Goal: Information Seeking & Learning: Compare options

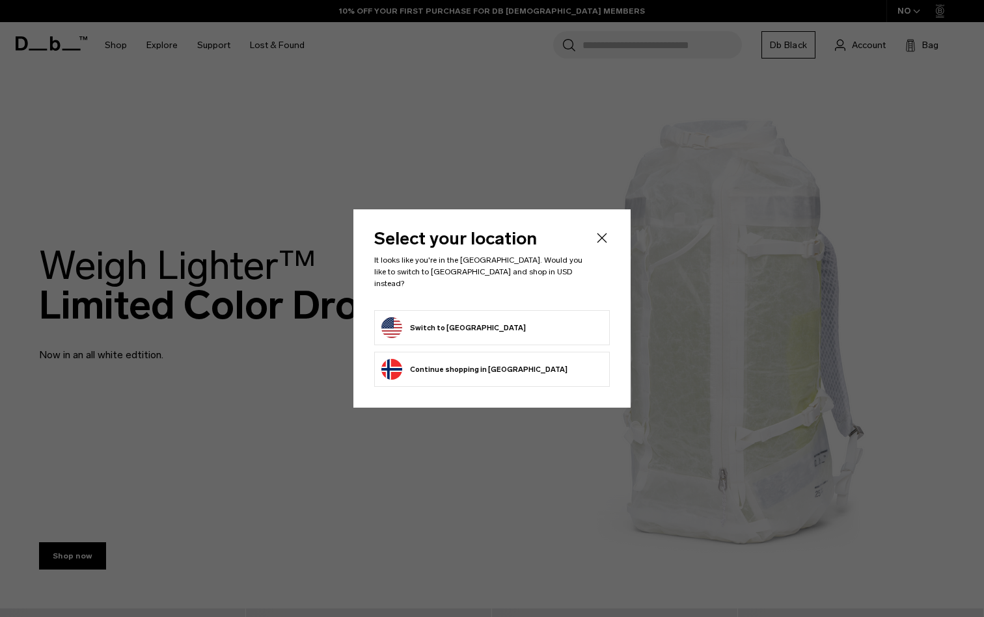
click at [466, 325] on button "Switch to United States" at bounding box center [453, 327] width 144 height 21
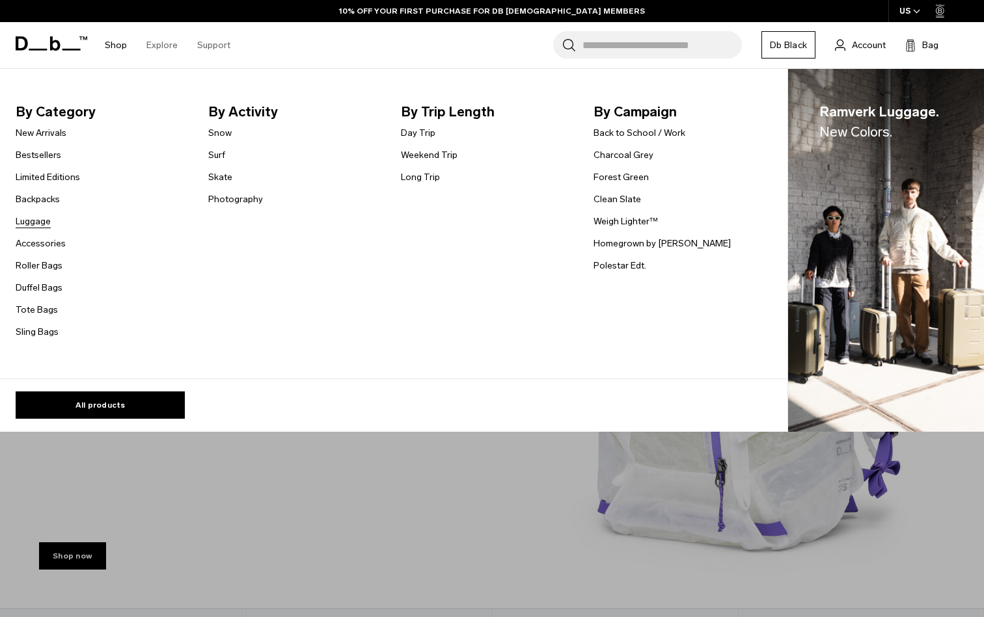
click at [36, 223] on link "Luggage" at bounding box center [33, 222] width 35 height 14
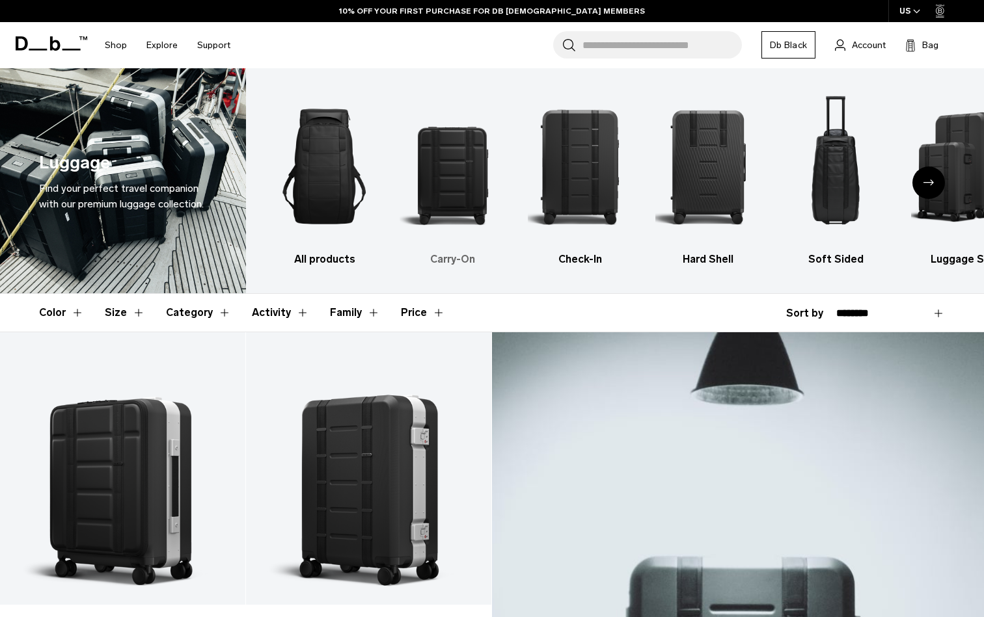
click at [456, 215] on img "2 / 6" at bounding box center [451, 166] width 105 height 157
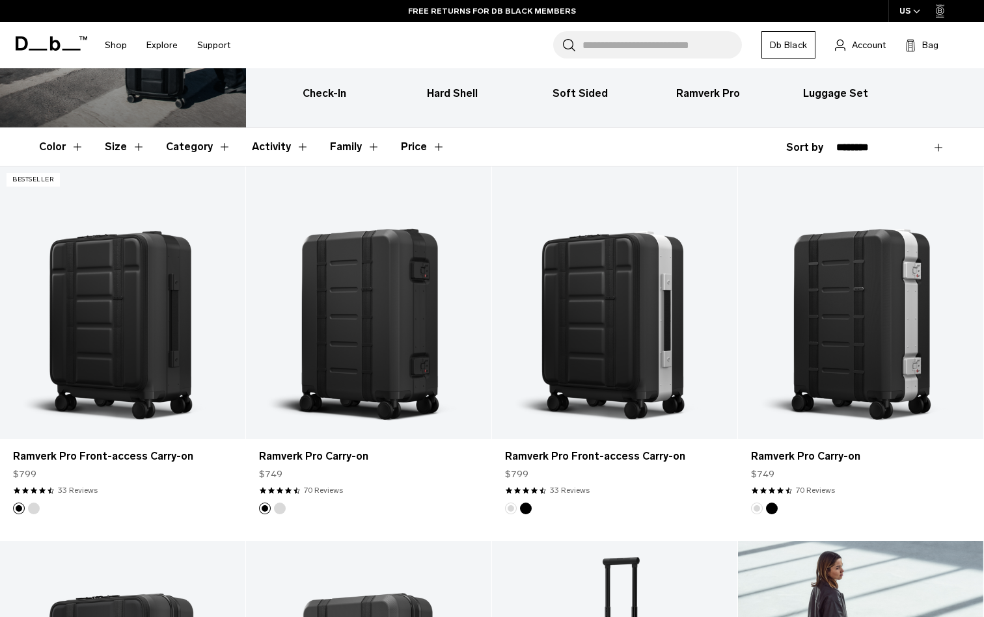
scroll to position [122, 0]
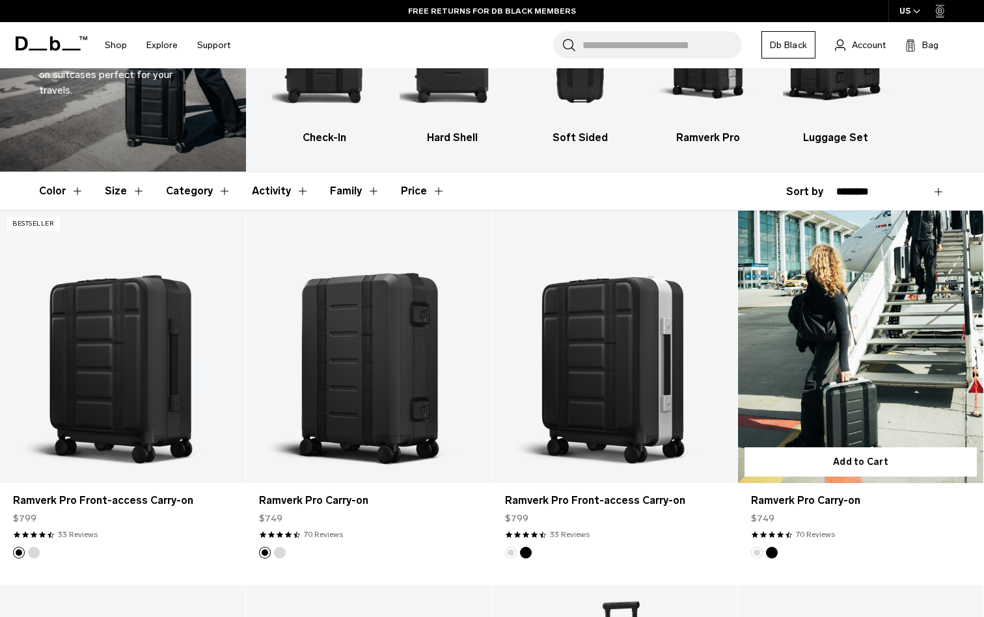
click at [831, 402] on link "Ramverk Pro Carry-on" at bounding box center [860, 347] width 245 height 273
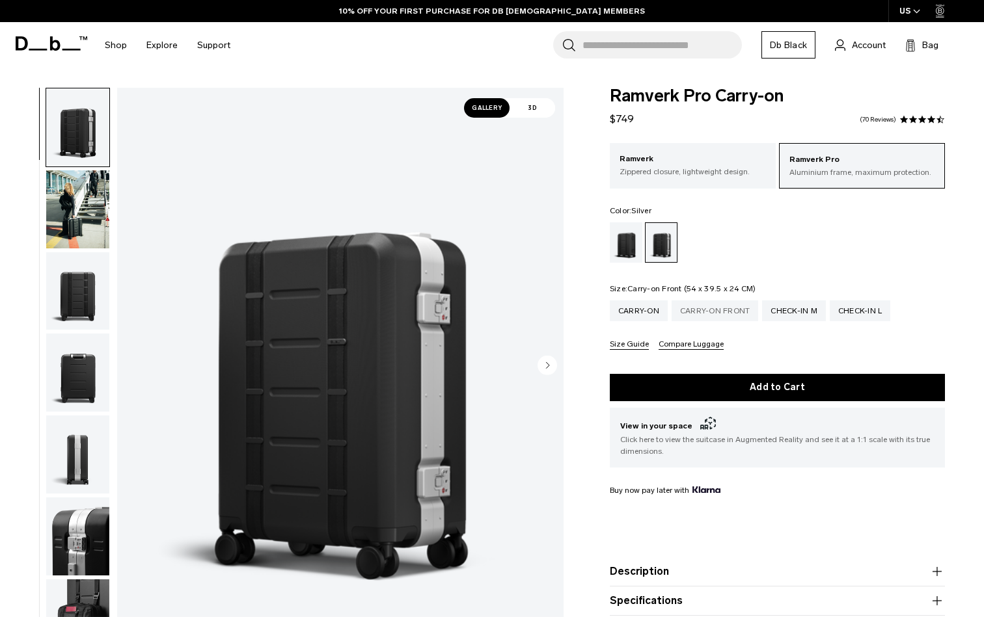
click at [706, 313] on div "Carry-on Front" at bounding box center [714, 311] width 87 height 21
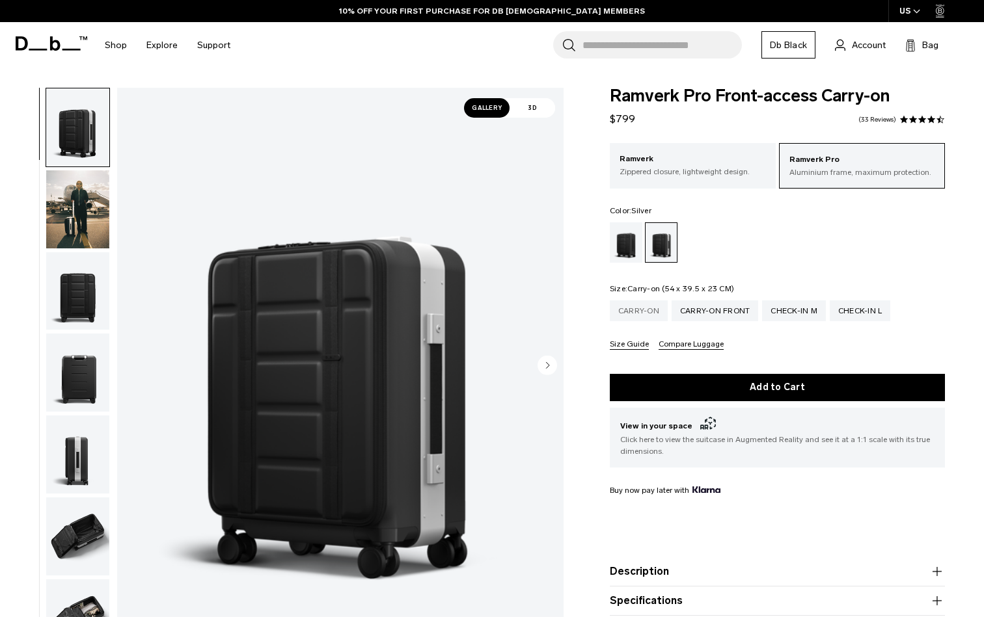
click at [652, 311] on div "Carry-on" at bounding box center [639, 311] width 58 height 21
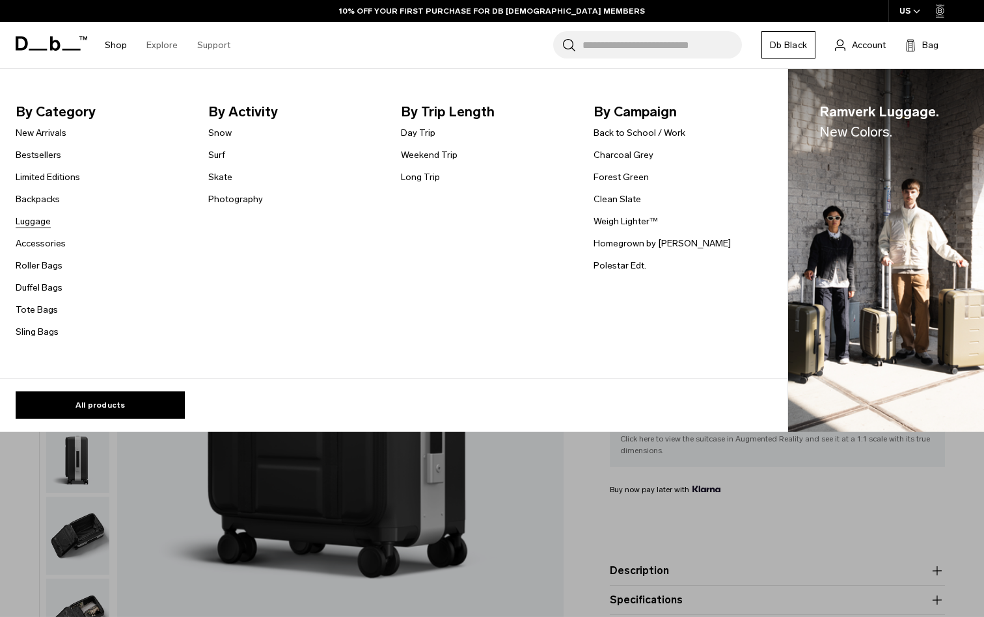
click at [31, 219] on link "Luggage" at bounding box center [33, 222] width 35 height 14
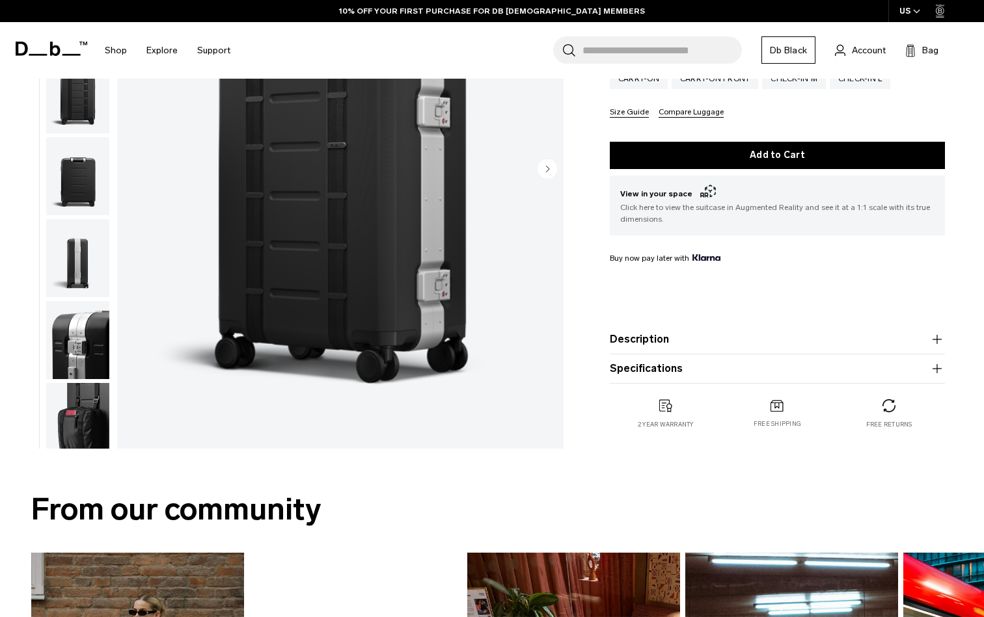
scroll to position [239, 0]
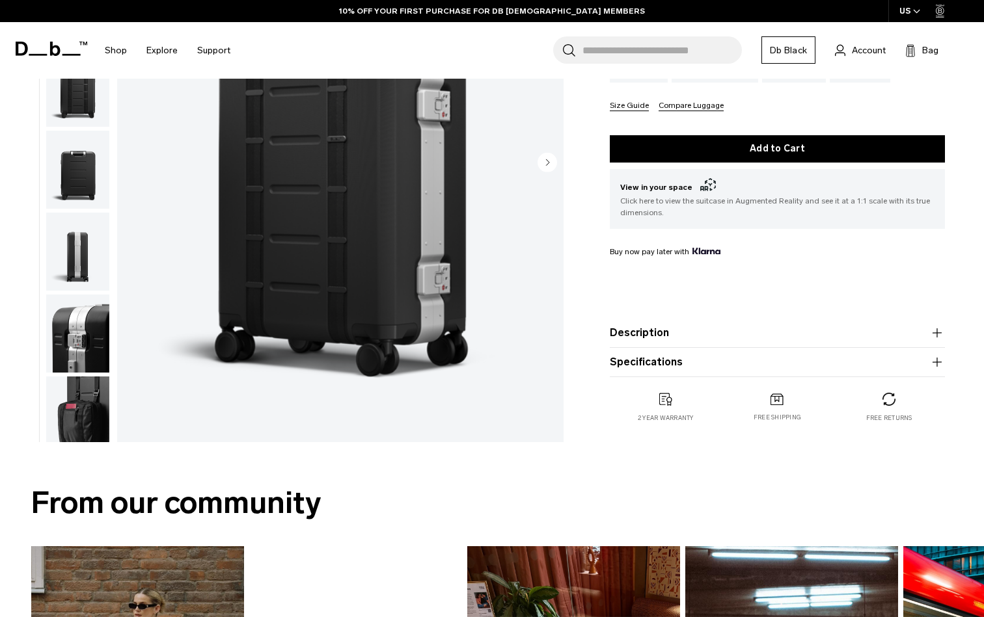
click at [933, 333] on icon "button" at bounding box center [936, 332] width 9 height 1
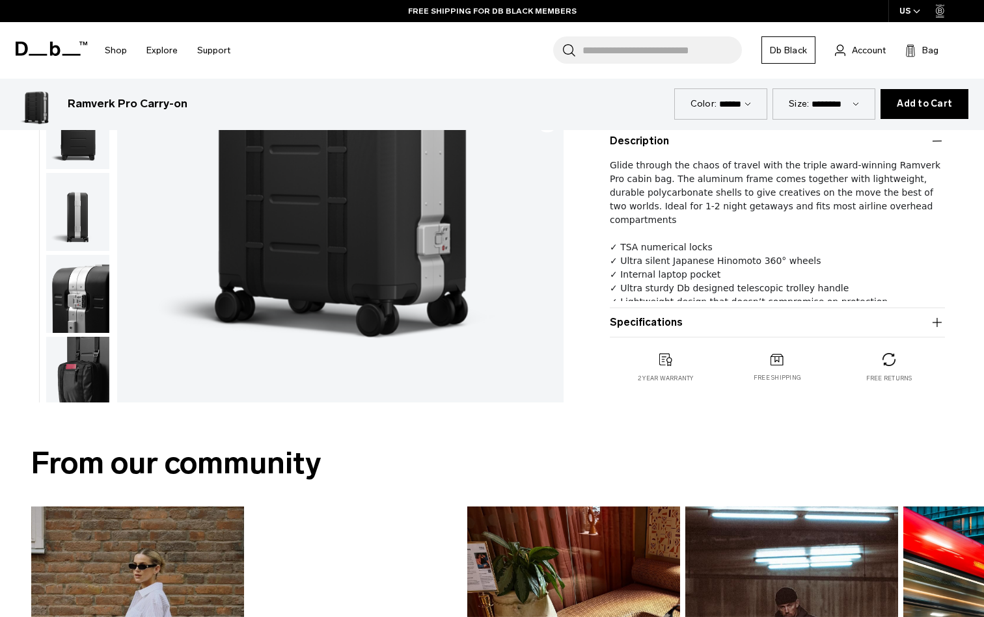
scroll to position [433, 0]
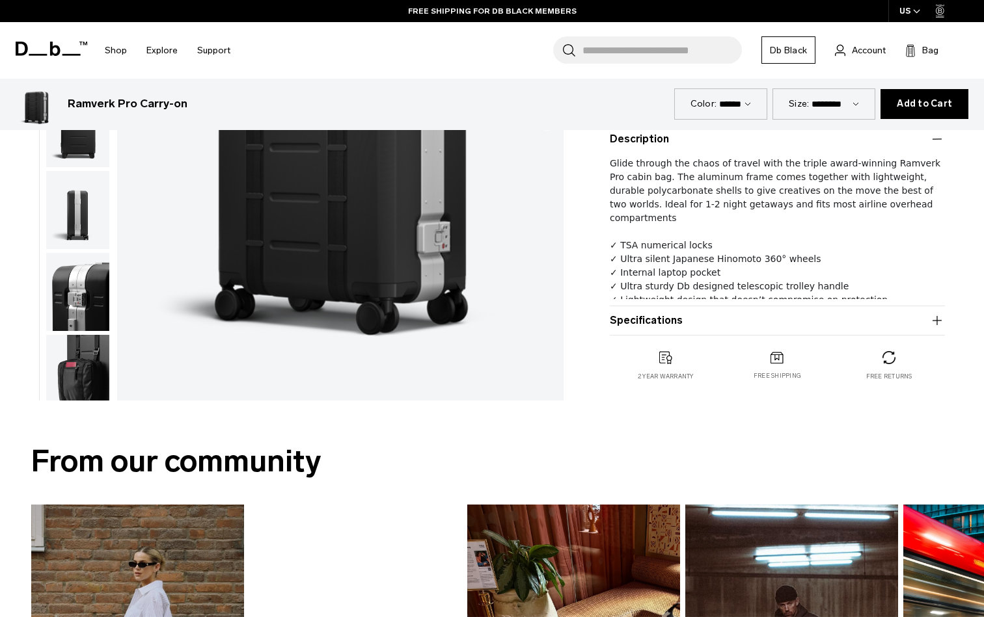
click at [762, 322] on button "Specifications" at bounding box center [777, 321] width 335 height 16
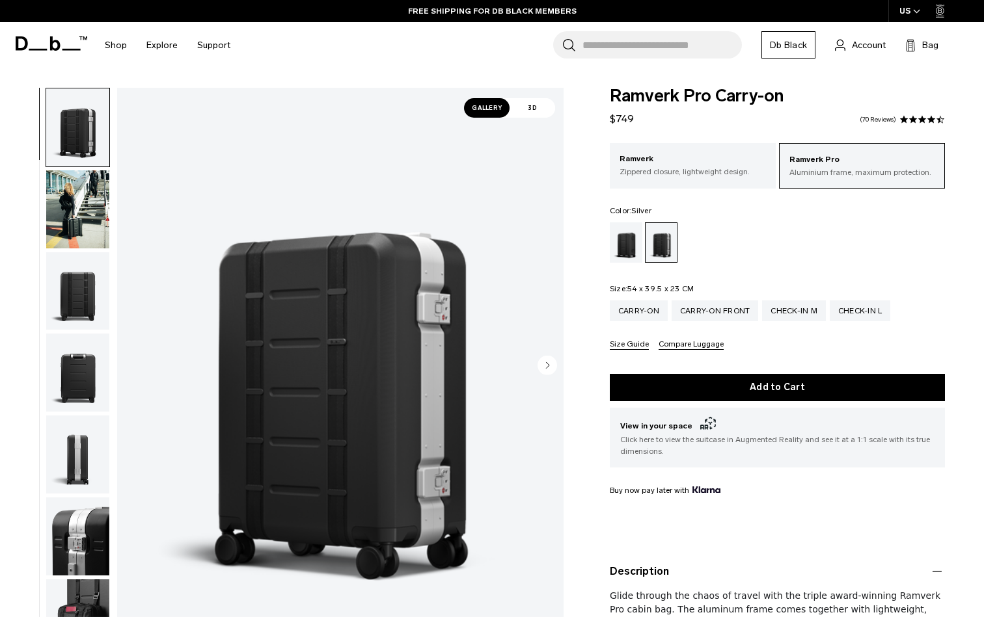
scroll to position [0, 0]
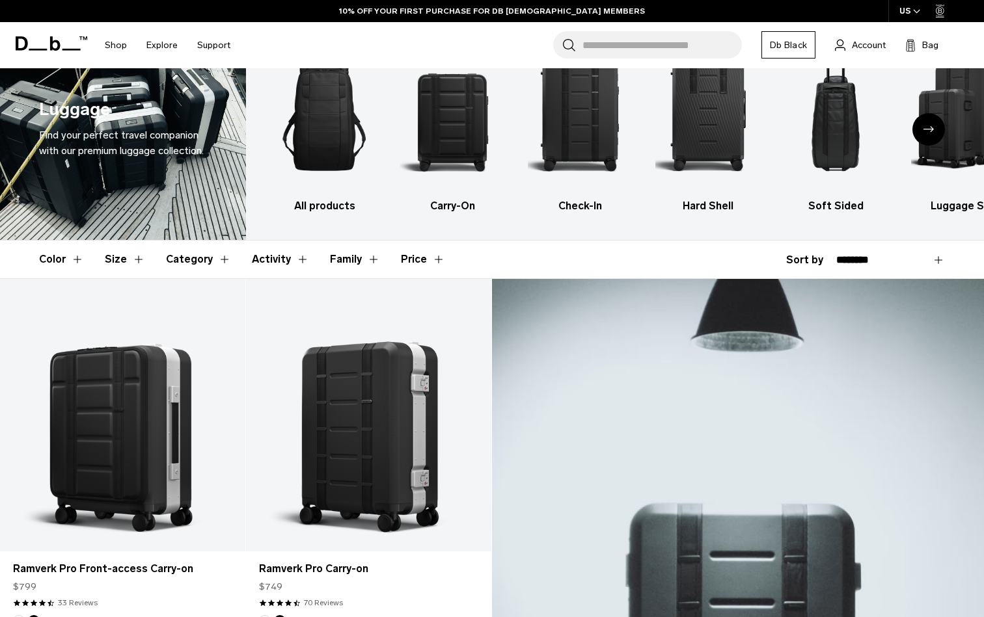
scroll to position [48, 0]
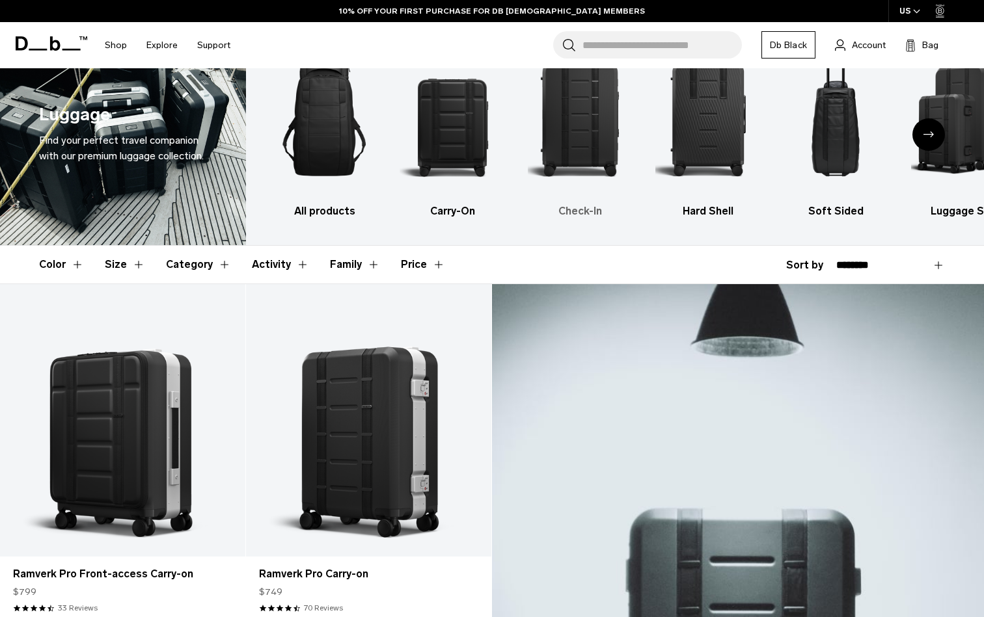
click at [585, 214] on h3 "Check-In" at bounding box center [580, 212] width 105 height 16
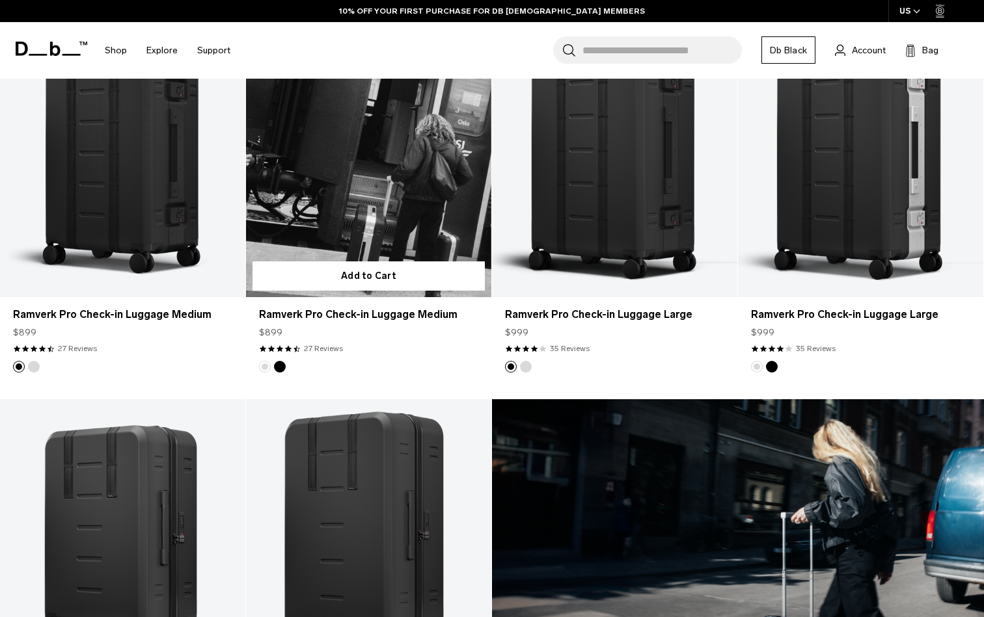
scroll to position [309, 0]
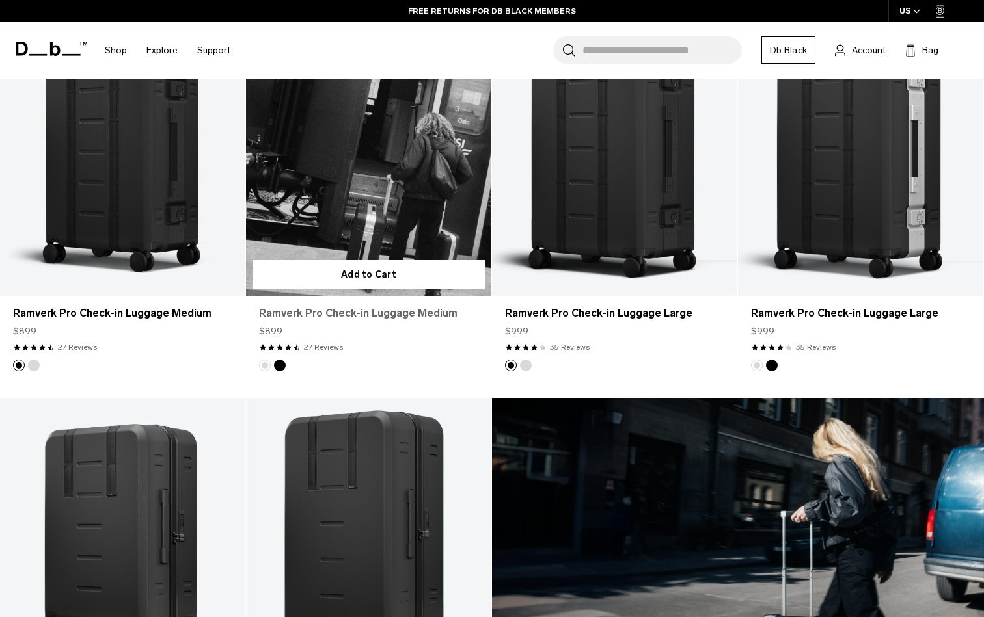
click at [399, 317] on link "Ramverk Pro Check-in Luggage Medium" at bounding box center [368, 314] width 219 height 16
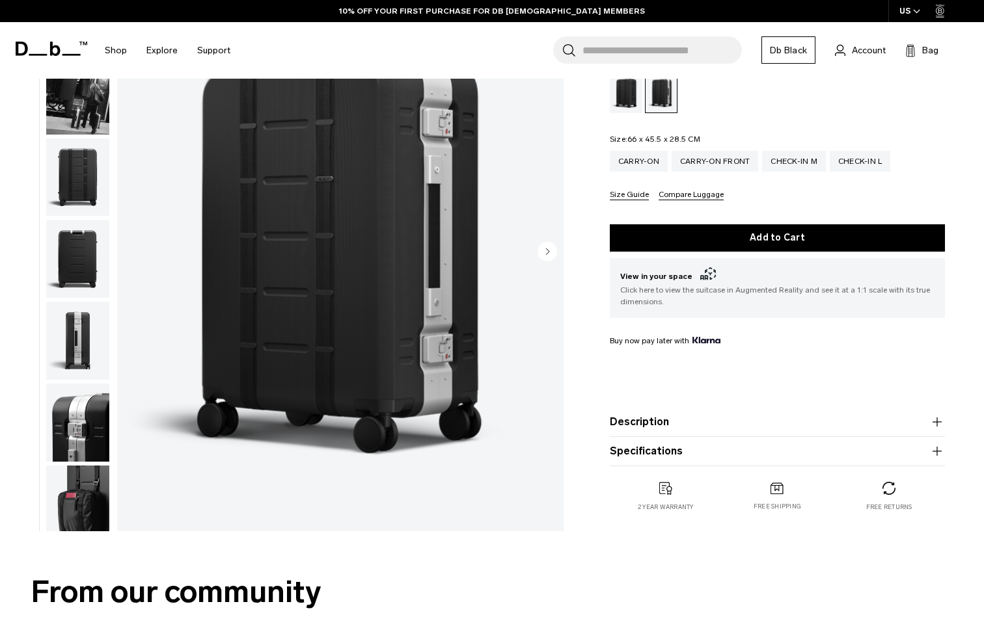
scroll to position [246, 0]
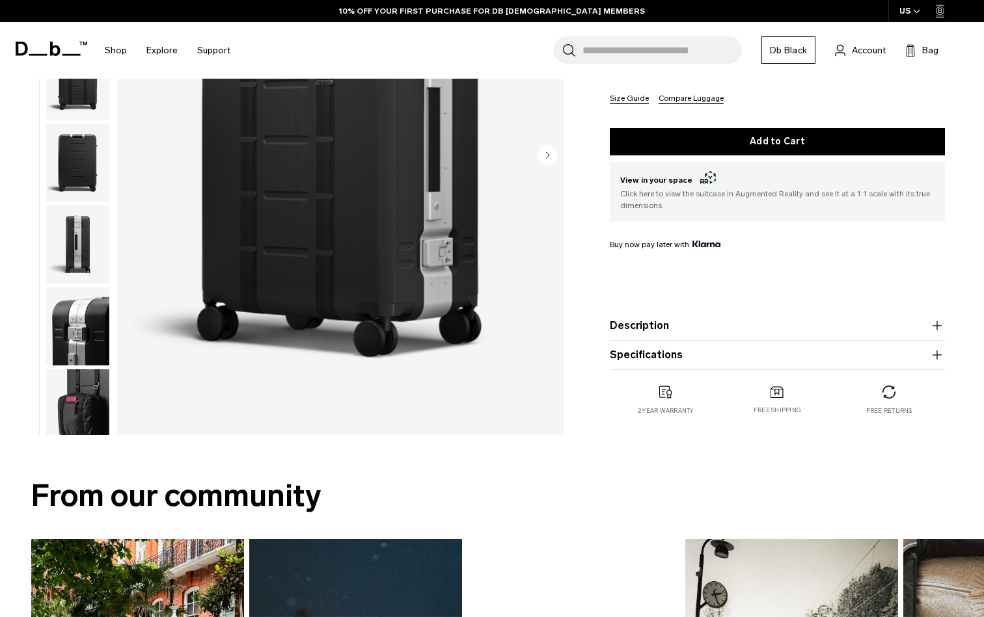
click at [748, 364] on product-accordion "Specifications Volume 67 Litres Dimensions 66 x 45.5 x 28.5 CM (H x W x D) Weig…" at bounding box center [777, 355] width 335 height 29
click at [938, 358] on icon "button" at bounding box center [937, 355] width 16 height 16
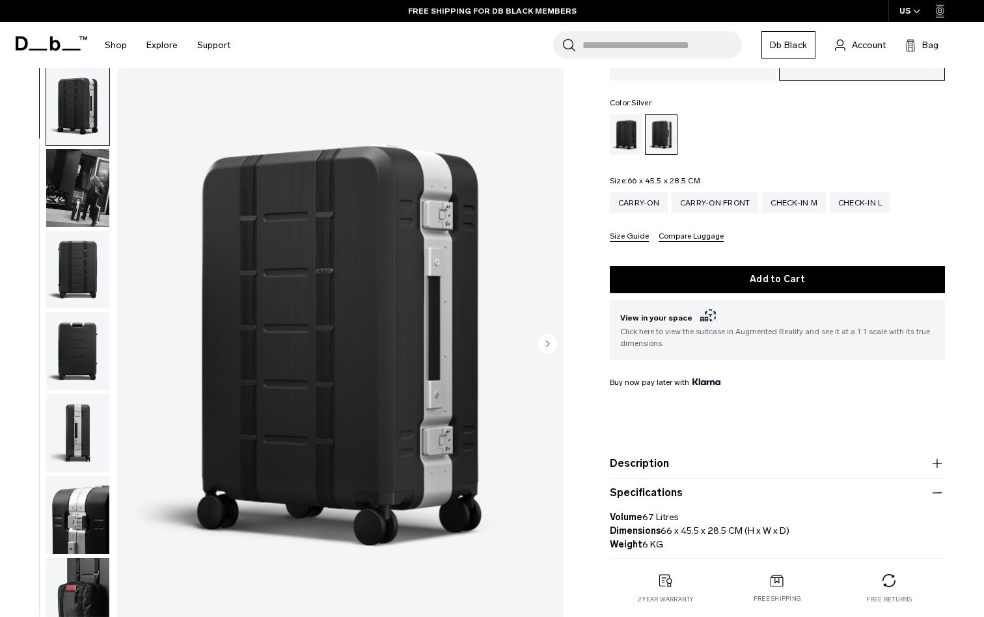
scroll to position [92, 0]
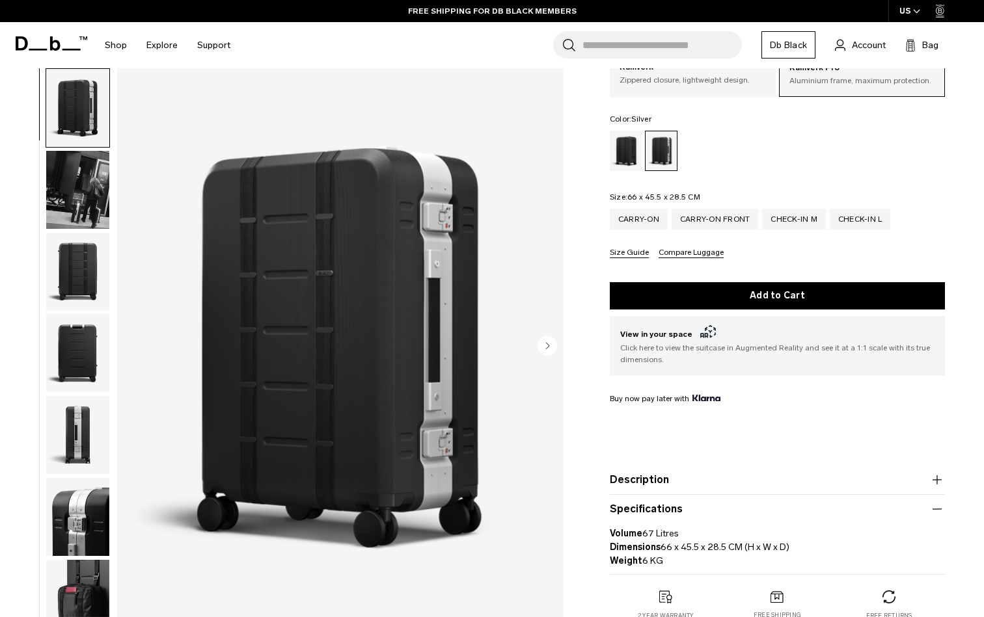
click at [551, 347] on circle "Next slide" at bounding box center [547, 346] width 20 height 20
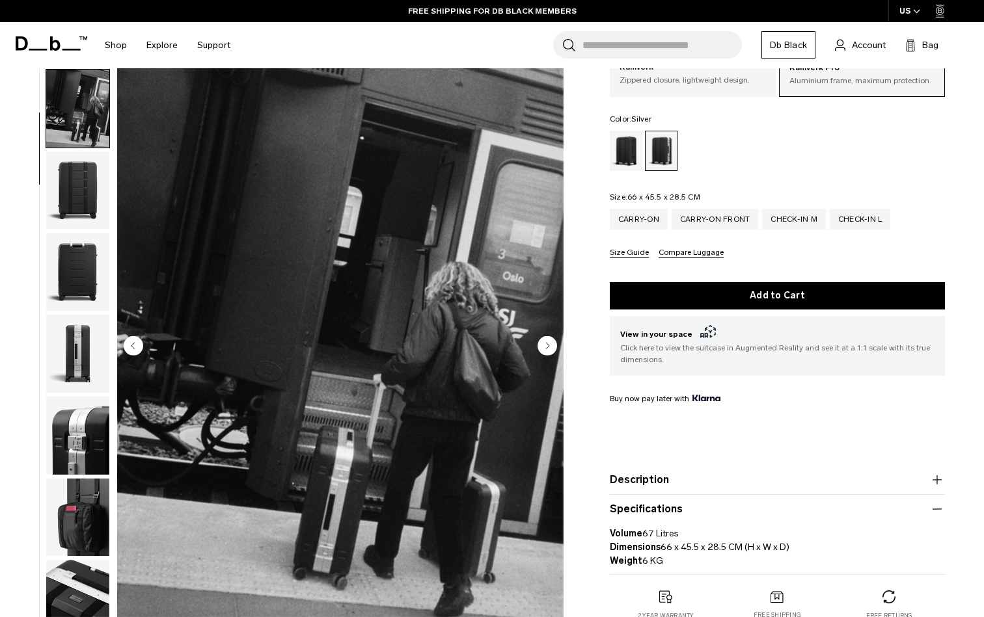
scroll to position [83, 0]
click at [551, 347] on circle "Next slide" at bounding box center [547, 346] width 20 height 20
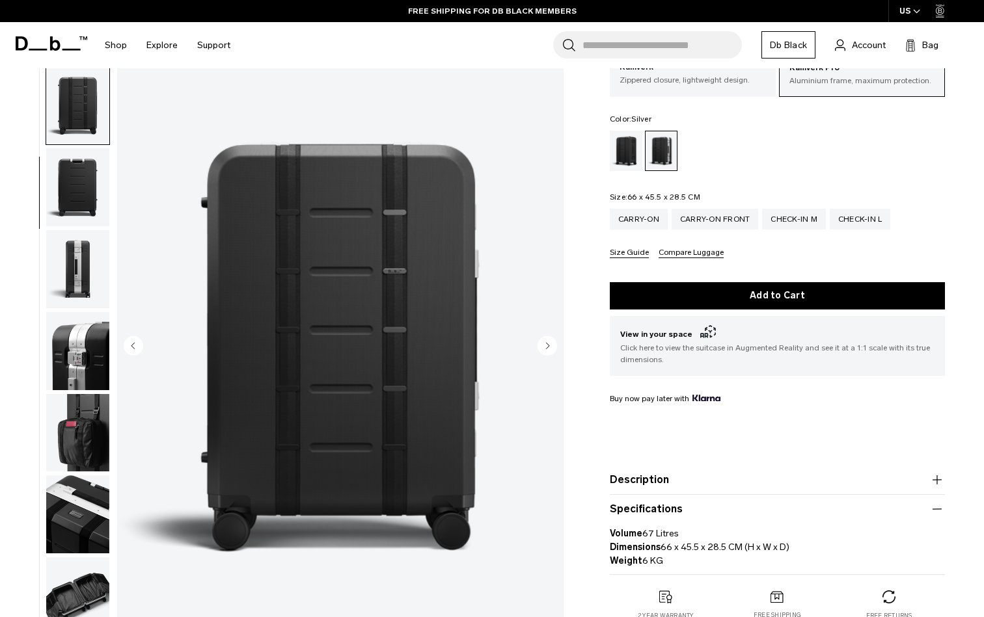
click at [551, 347] on circle "Next slide" at bounding box center [547, 346] width 20 height 20
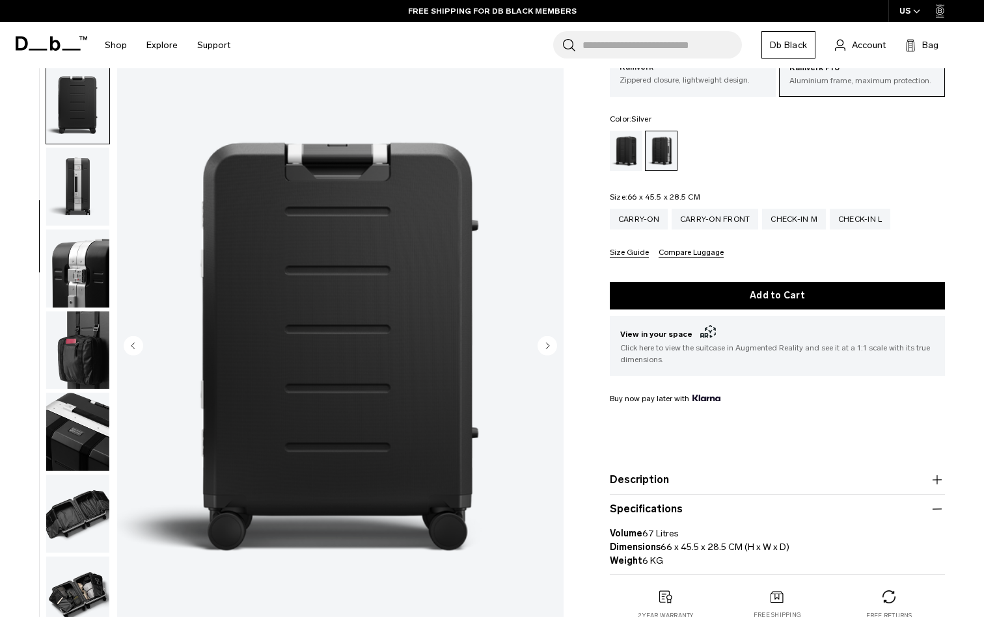
click at [551, 347] on circle "Next slide" at bounding box center [547, 346] width 20 height 20
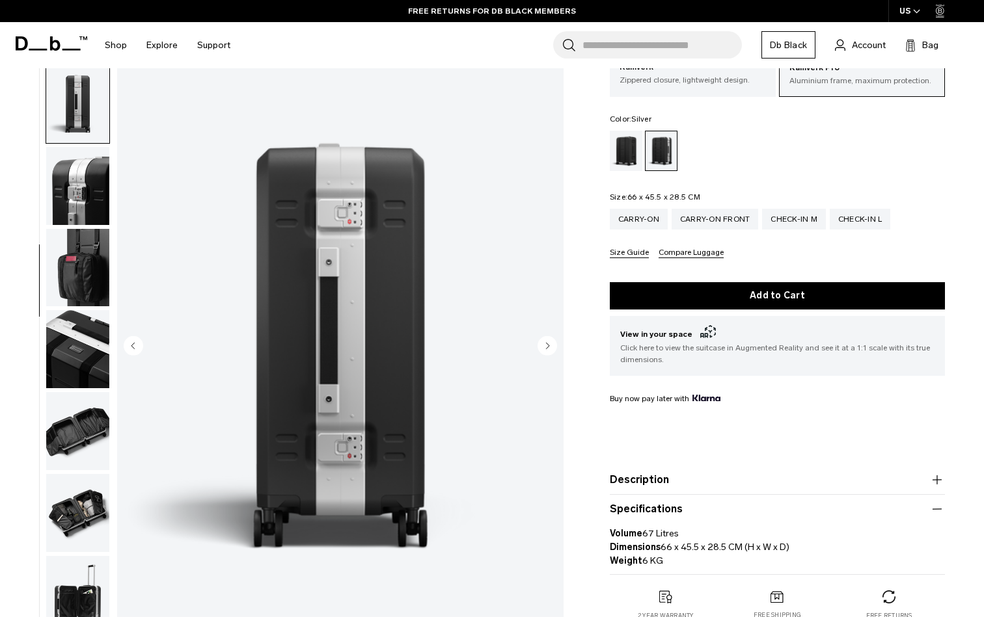
click at [551, 347] on circle "Next slide" at bounding box center [547, 346] width 20 height 20
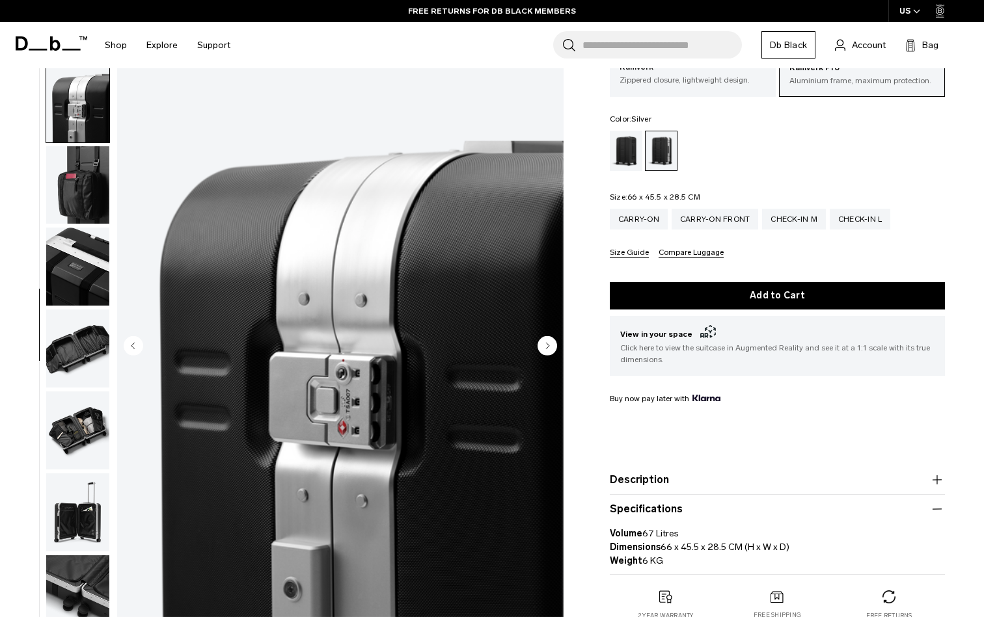
click at [551, 347] on circle "Next slide" at bounding box center [547, 346] width 20 height 20
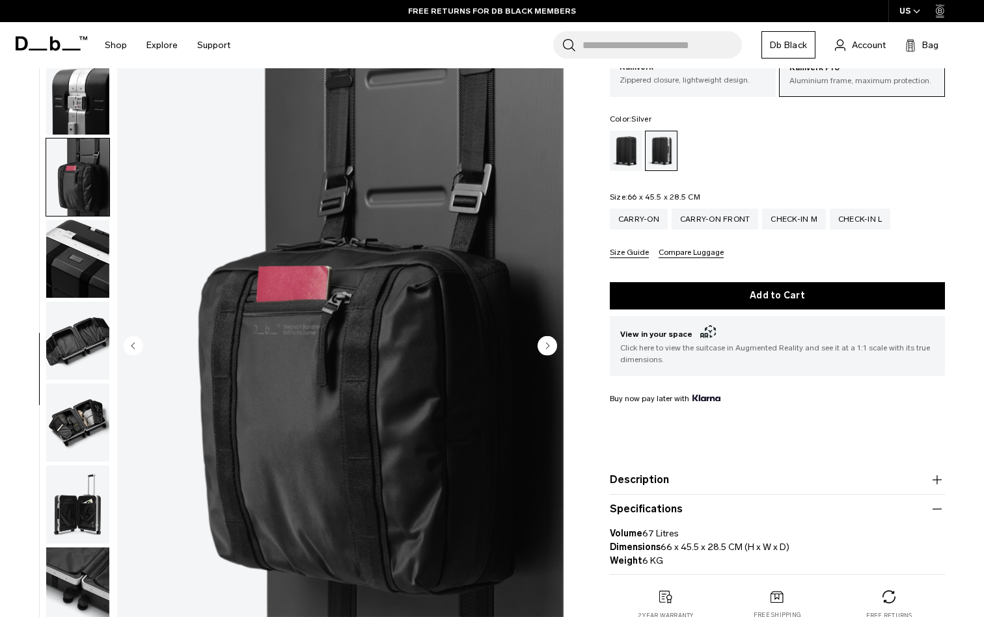
click at [551, 347] on circle "Next slide" at bounding box center [547, 346] width 20 height 20
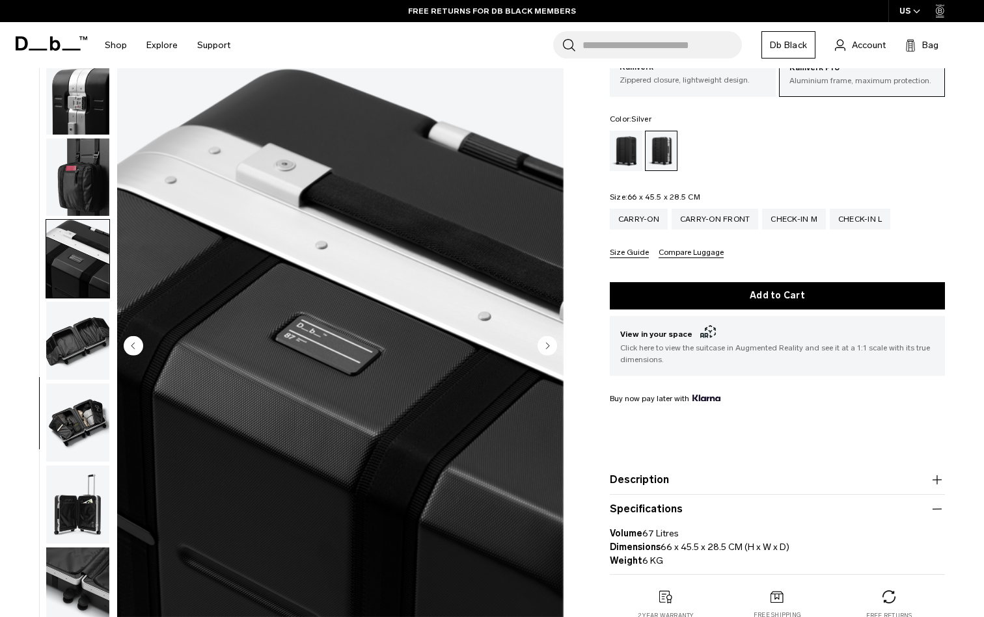
click at [551, 347] on circle "Next slide" at bounding box center [547, 346] width 20 height 20
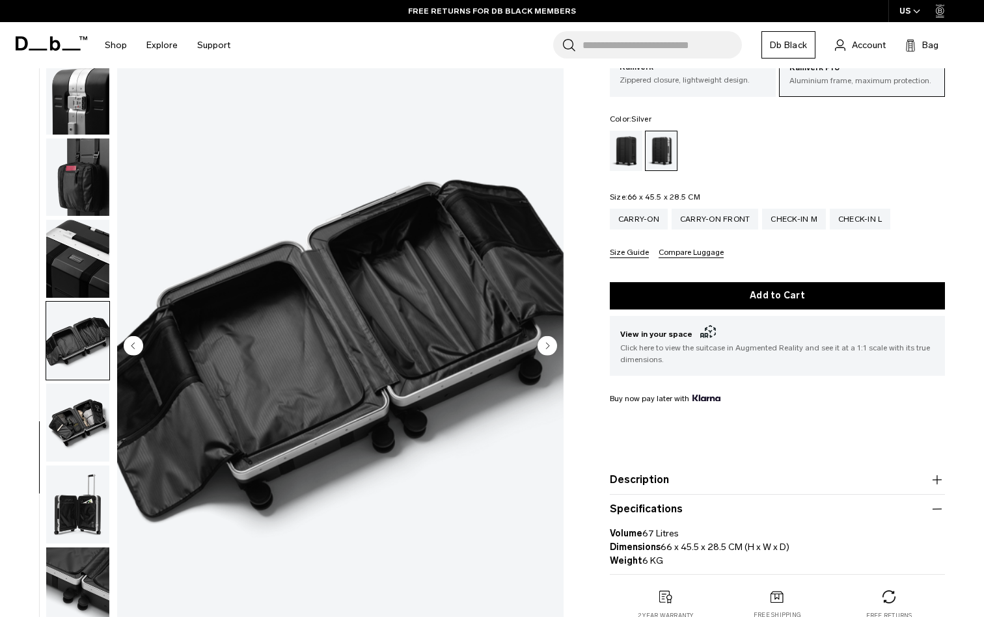
click at [551, 347] on circle "Next slide" at bounding box center [547, 346] width 20 height 20
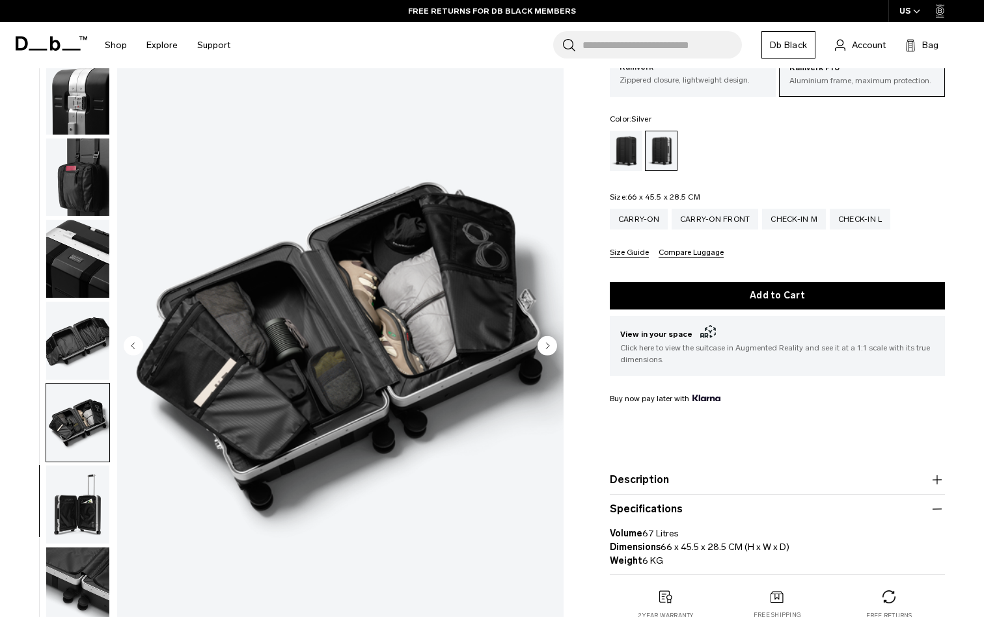
click at [551, 347] on circle "Next slide" at bounding box center [547, 346] width 20 height 20
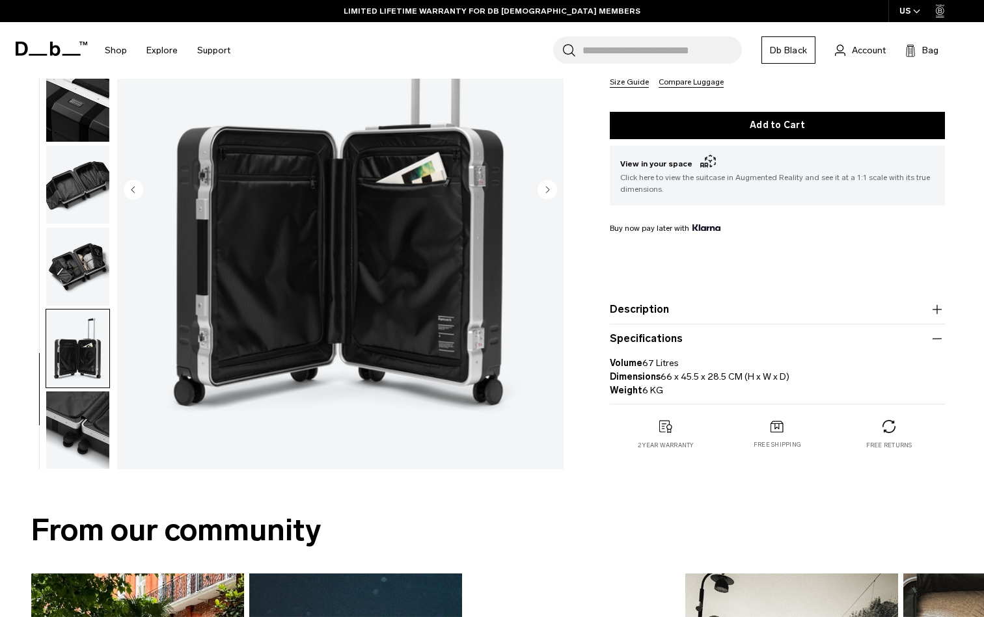
scroll to position [266, 0]
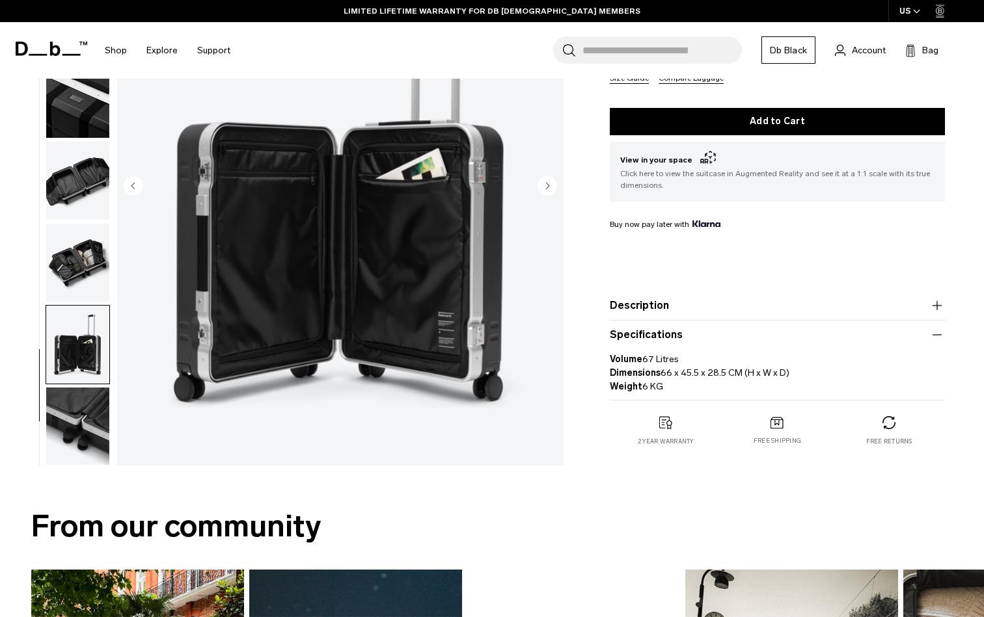
click at [773, 307] on button "Description" at bounding box center [777, 306] width 335 height 16
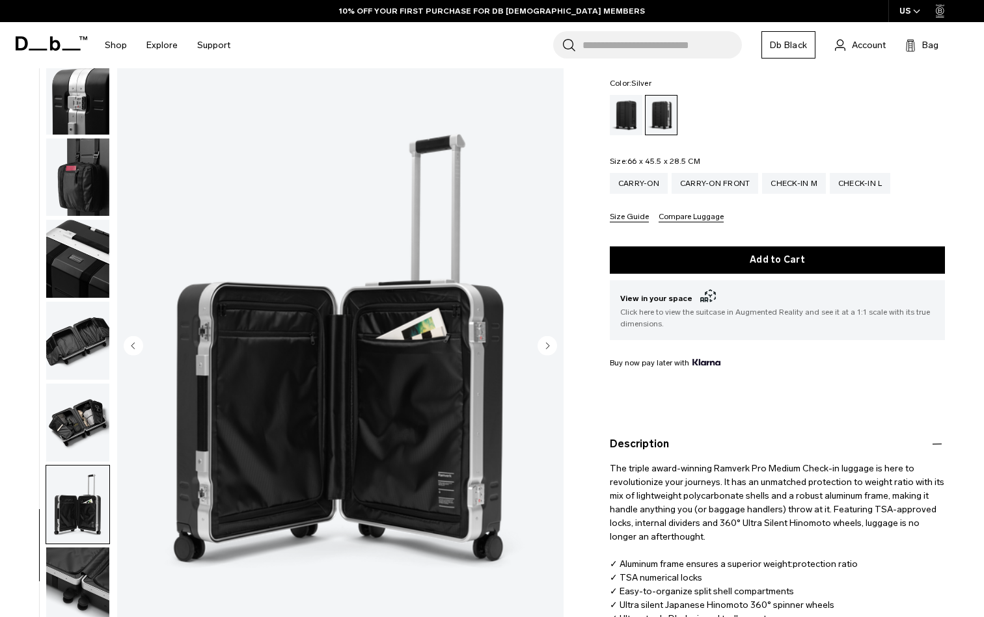
scroll to position [103, 0]
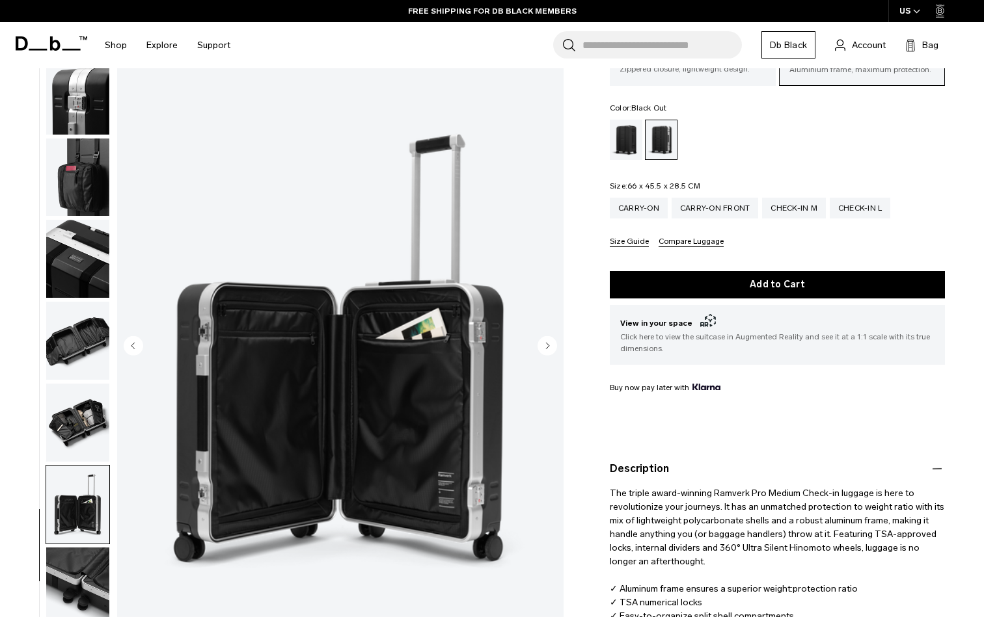
click at [628, 144] on div "Black Out" at bounding box center [626, 140] width 33 height 40
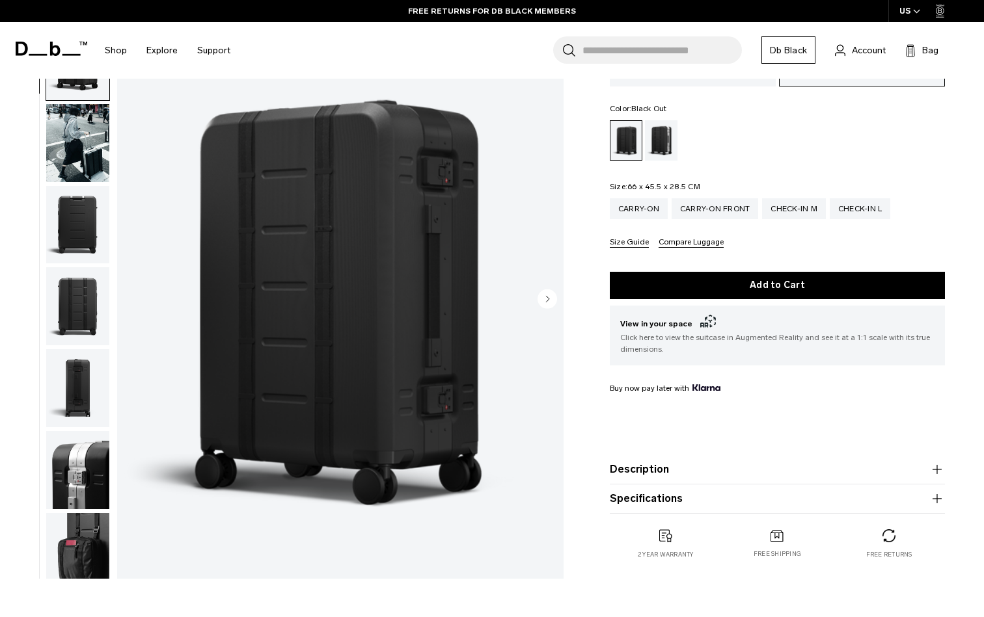
scroll to position [200, 0]
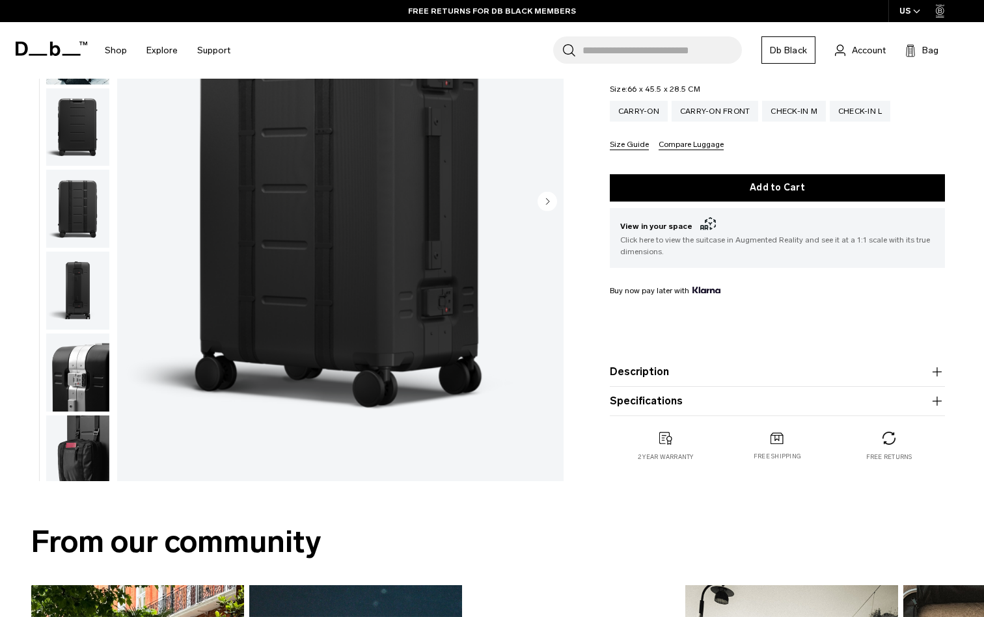
click at [747, 378] on button "Description" at bounding box center [777, 372] width 335 height 16
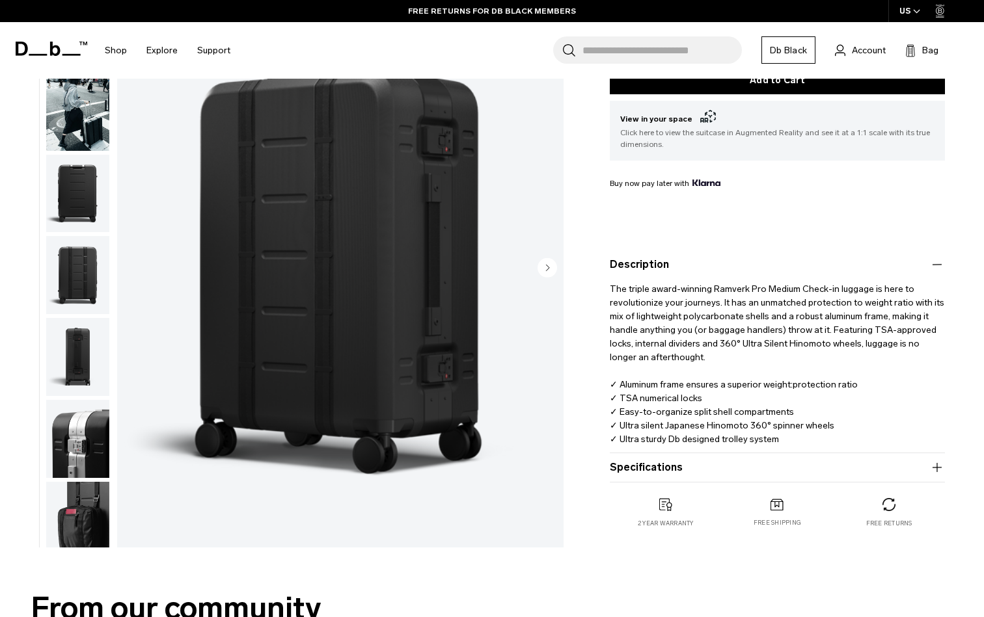
scroll to position [308, 0]
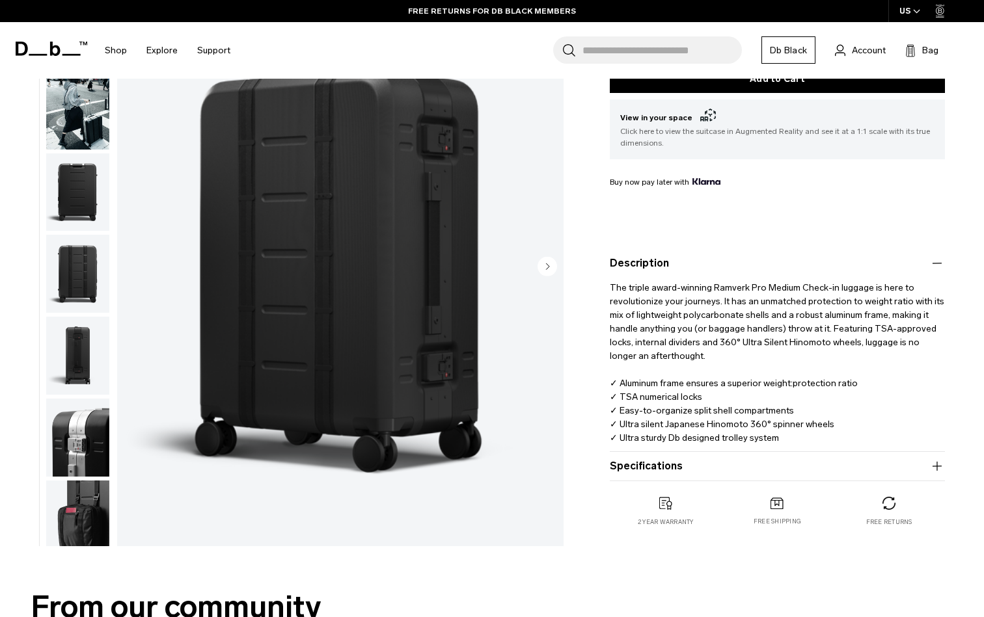
click at [738, 470] on button "Specifications" at bounding box center [777, 467] width 335 height 16
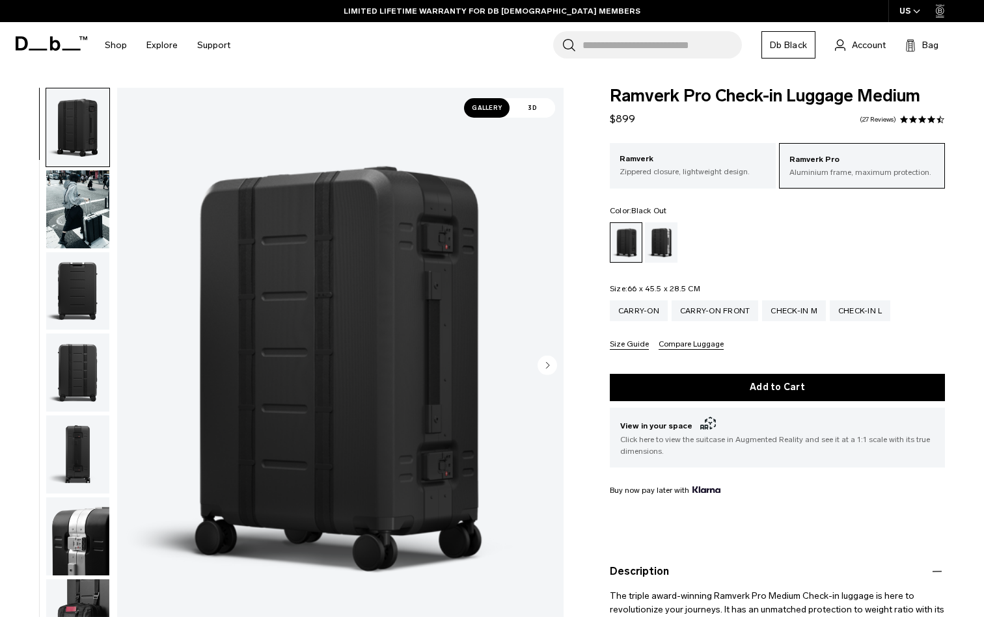
scroll to position [0, 0]
click at [544, 366] on circle "Next slide" at bounding box center [547, 365] width 20 height 20
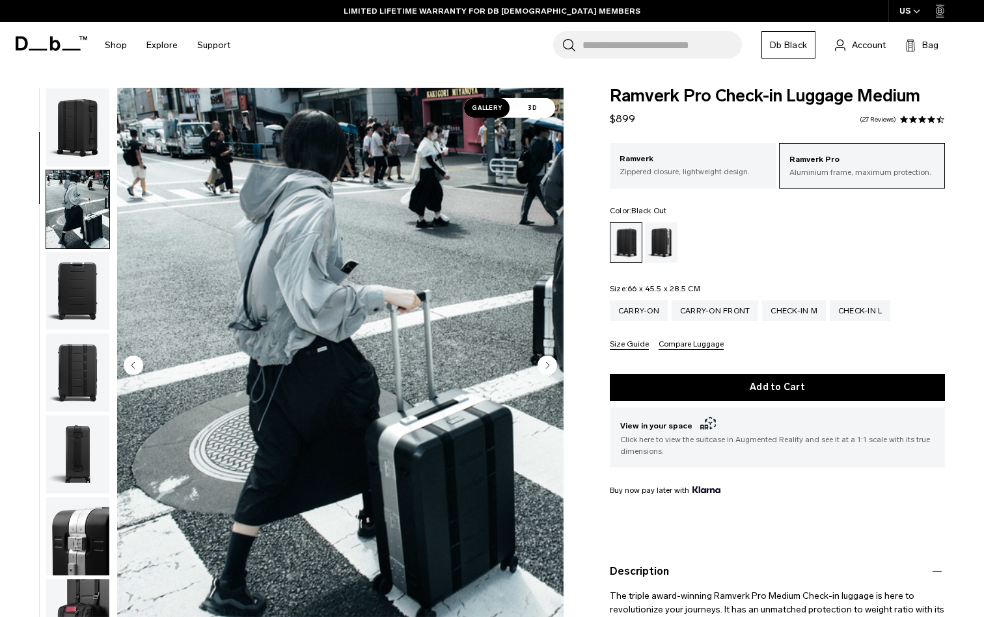
scroll to position [83, 0]
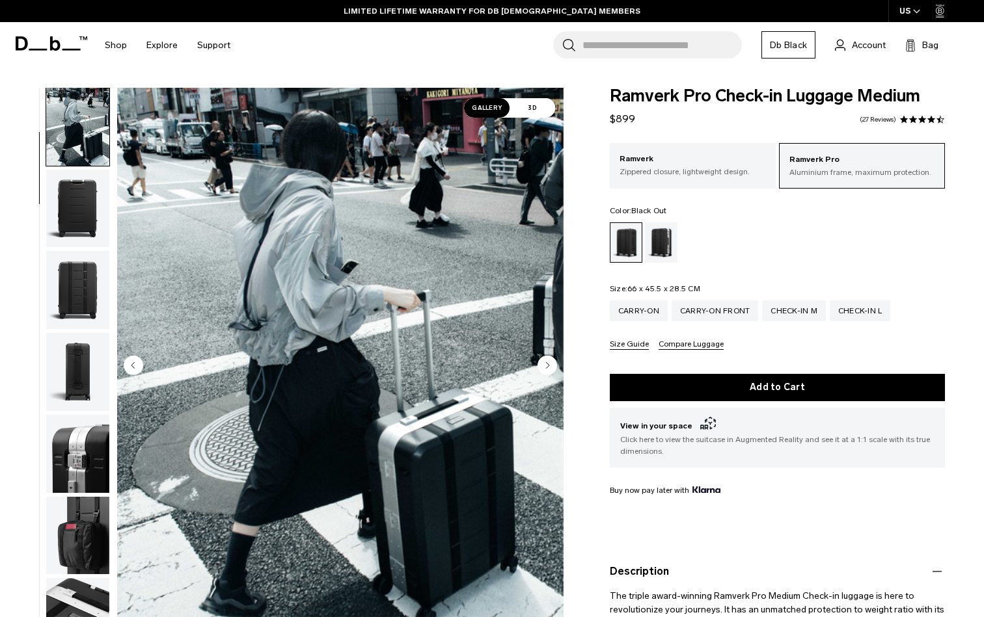
click at [544, 366] on circle "Next slide" at bounding box center [547, 365] width 20 height 20
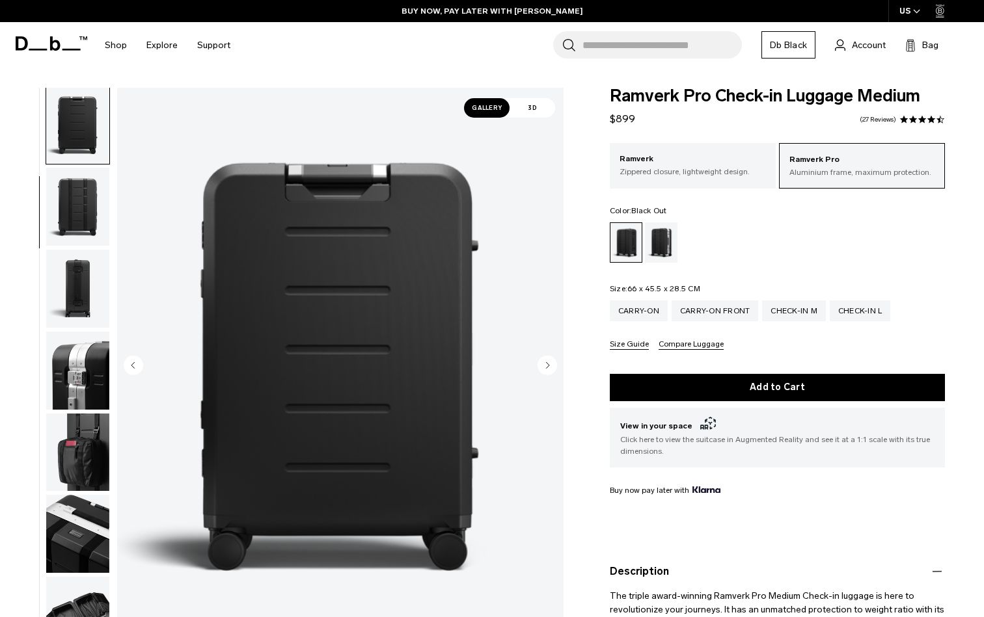
click at [544, 366] on circle "Next slide" at bounding box center [547, 365] width 20 height 20
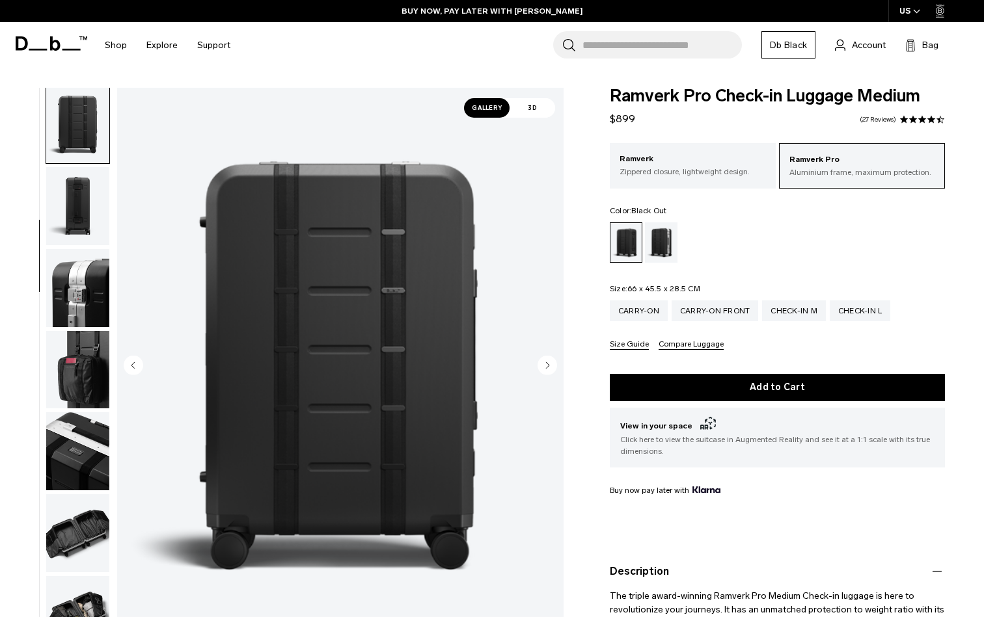
click at [544, 366] on circle "Next slide" at bounding box center [547, 365] width 20 height 20
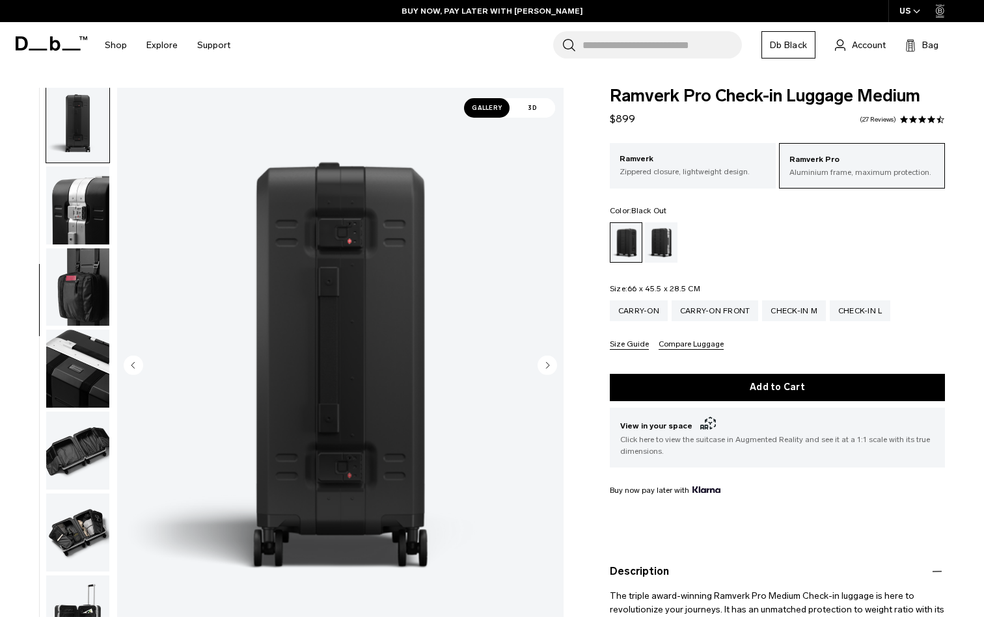
click at [544, 366] on circle "Next slide" at bounding box center [547, 365] width 20 height 20
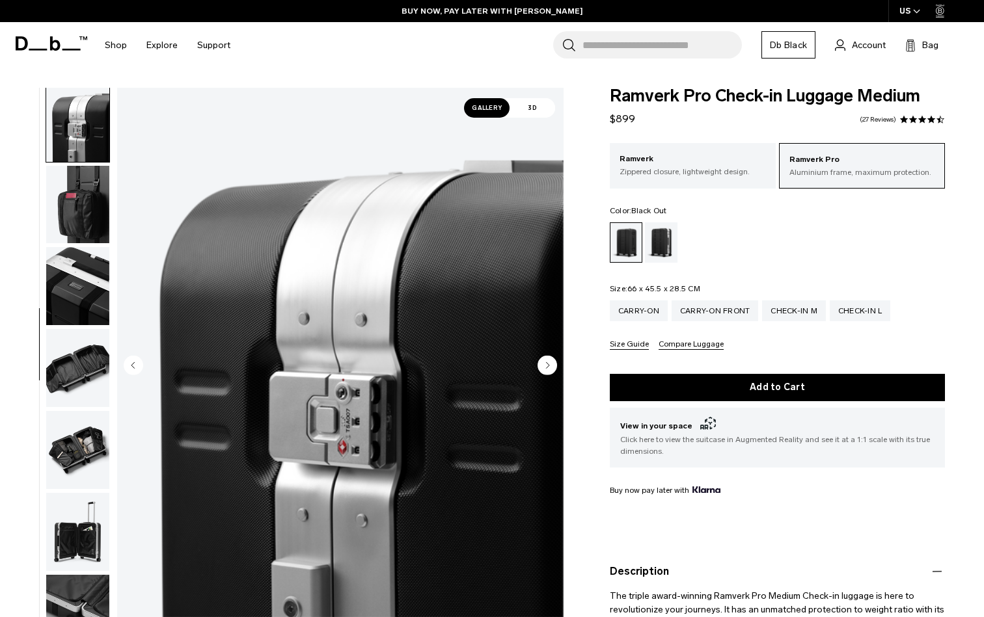
click at [544, 366] on circle "Next slide" at bounding box center [547, 365] width 20 height 20
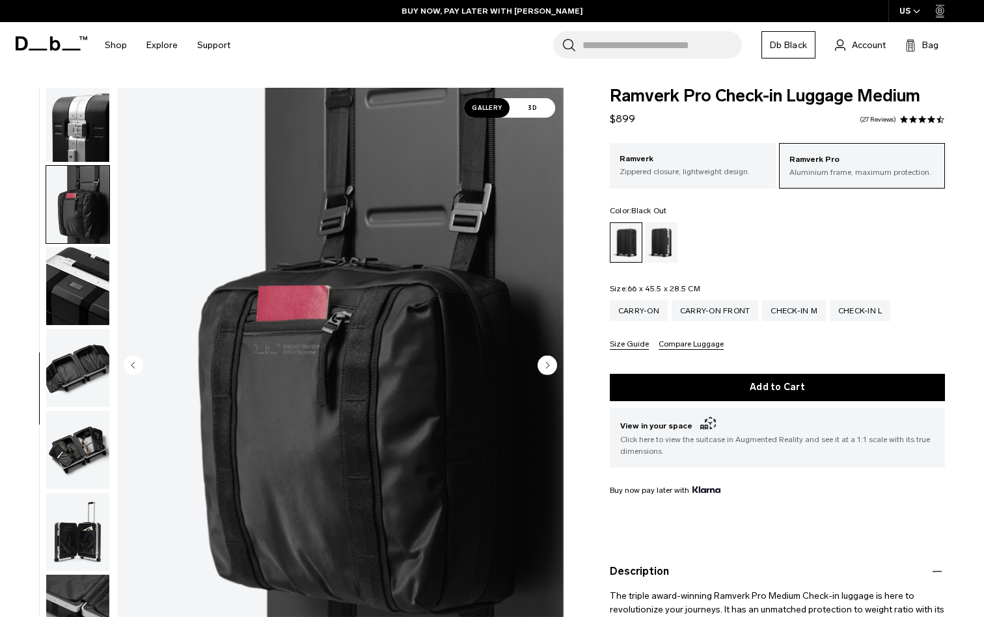
scroll to position [433, 0]
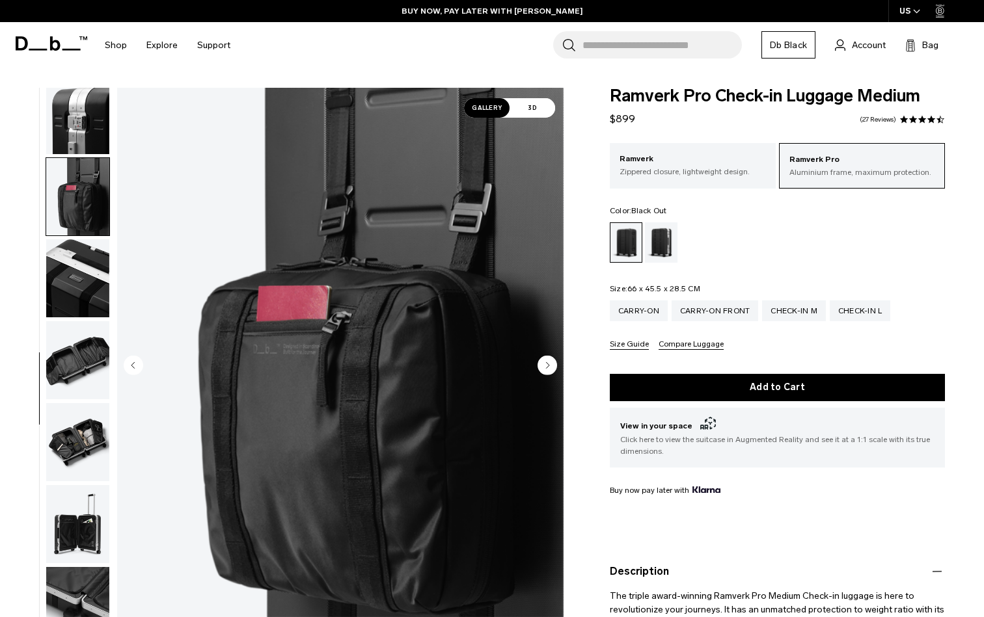
click at [544, 366] on circle "Next slide" at bounding box center [547, 365] width 20 height 20
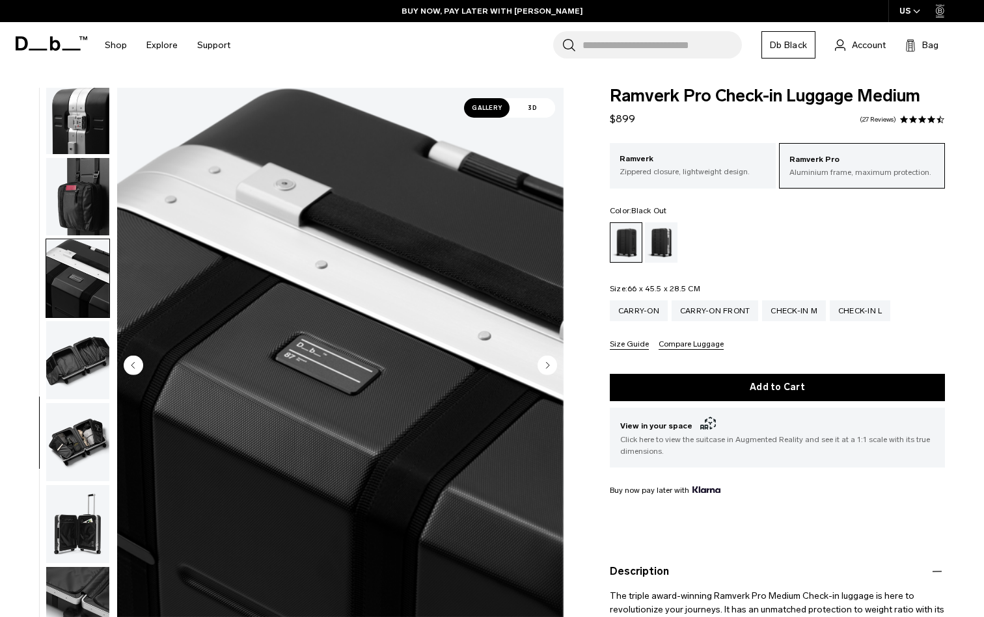
click at [544, 366] on circle "Next slide" at bounding box center [547, 365] width 20 height 20
